Goal: Information Seeking & Learning: Find specific page/section

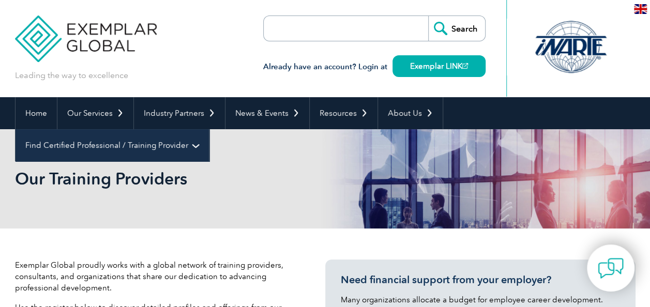
click at [209, 129] on link "Find Certified Professional / Training Provider" at bounding box center [112, 145] width 193 height 32
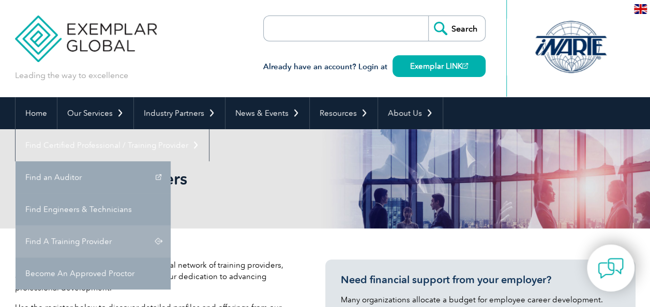
click at [171, 225] on link "Find A Training Provider" at bounding box center [93, 241] width 155 height 32
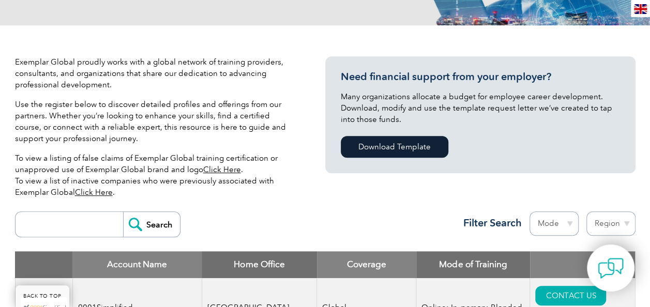
scroll to position [276, 0]
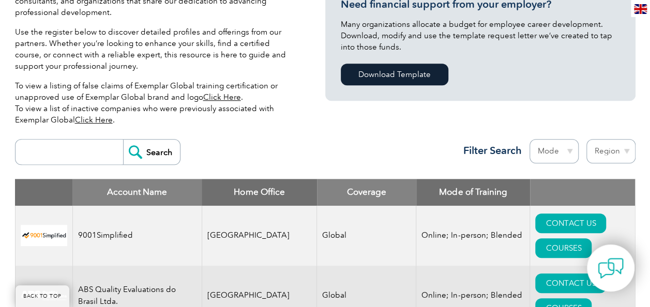
click at [59, 150] on input "search" at bounding box center [72, 152] width 102 height 25
type input "sirim"
click at [142, 157] on input "Search" at bounding box center [151, 152] width 57 height 25
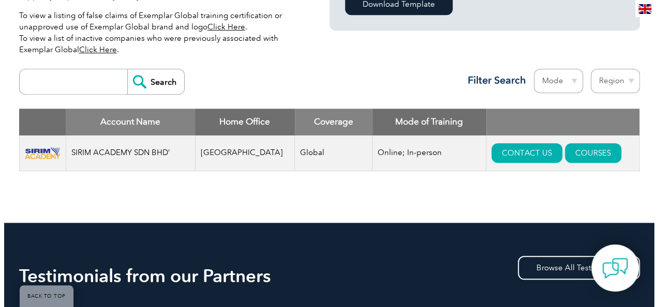
scroll to position [414, 0]
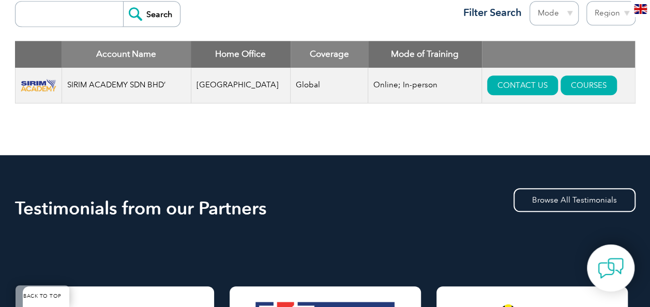
click at [595, 78] on td "CONTACT US COURSES" at bounding box center [558, 86] width 153 height 36
click at [592, 78] on link "COURSES" at bounding box center [588, 85] width 56 height 20
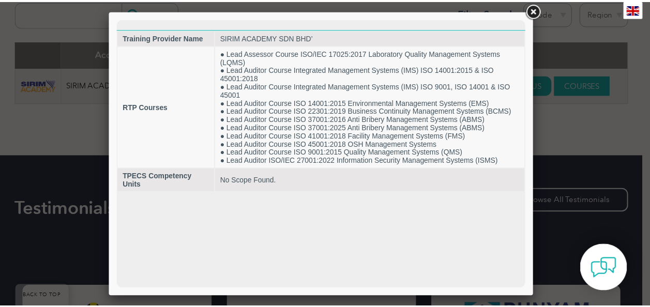
scroll to position [0, 0]
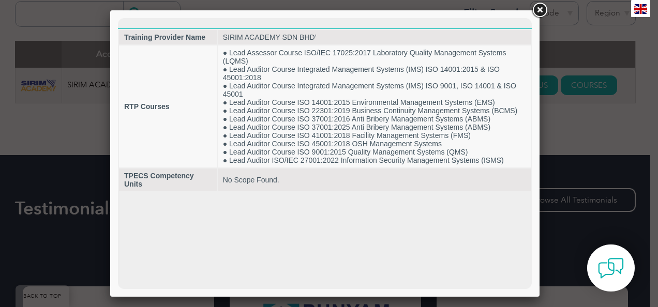
click at [542, 12] on link at bounding box center [539, 10] width 19 height 19
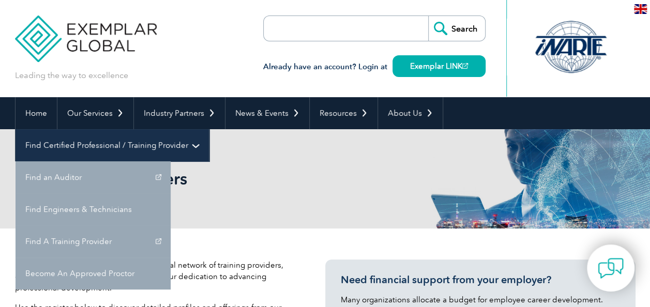
click at [209, 129] on link "Find Certified Professional / Training Provider" at bounding box center [112, 145] width 193 height 32
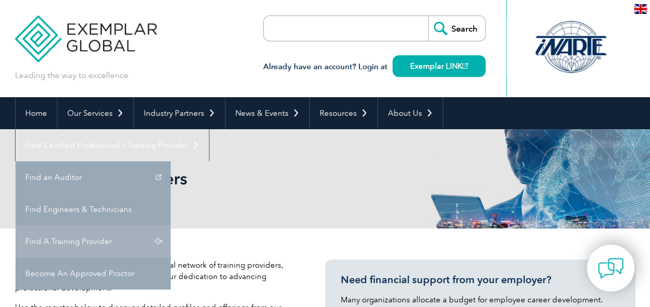
click at [171, 225] on link "Find A Training Provider" at bounding box center [93, 241] width 155 height 32
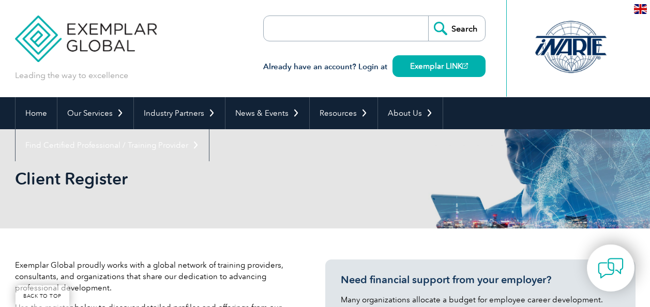
scroll to position [276, 0]
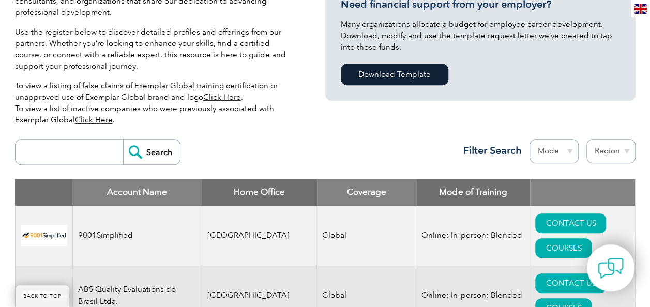
click at [88, 151] on input "search" at bounding box center [72, 152] width 102 height 25
type input "sirim"
click at [137, 154] on input "Search" at bounding box center [151, 152] width 57 height 25
